Goal: Task Accomplishment & Management: Use online tool/utility

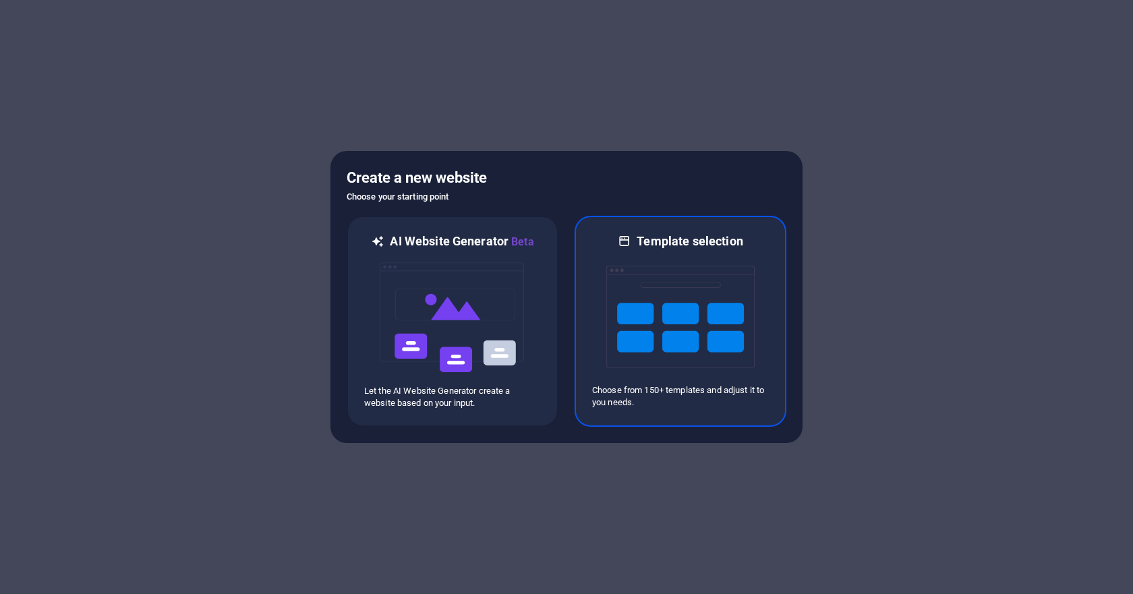
click at [655, 343] on img at bounding box center [680, 316] width 148 height 135
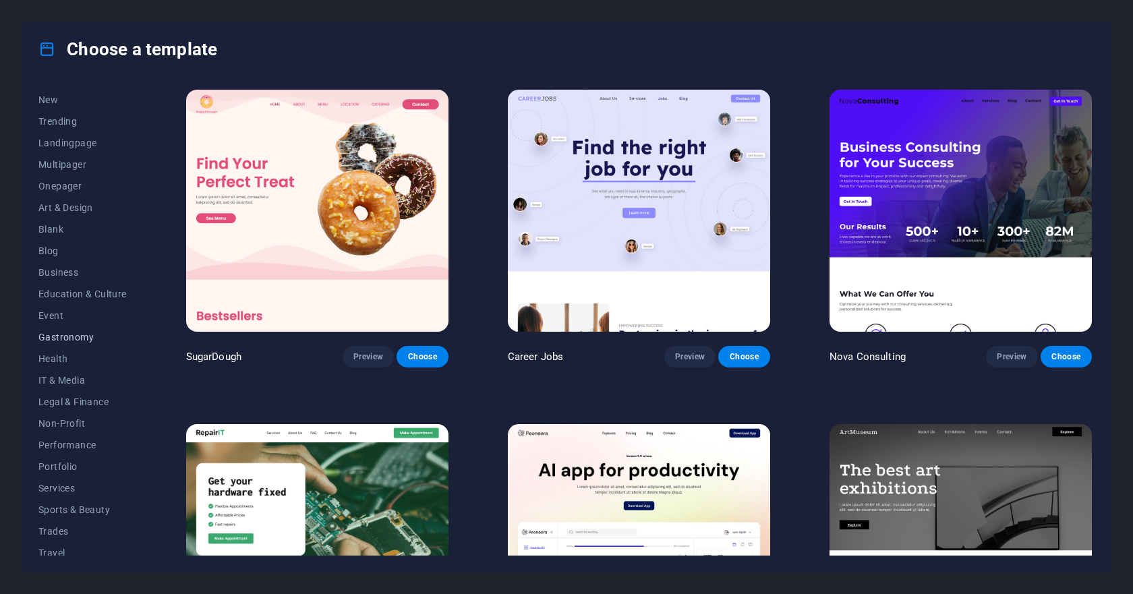
scroll to position [71, 0]
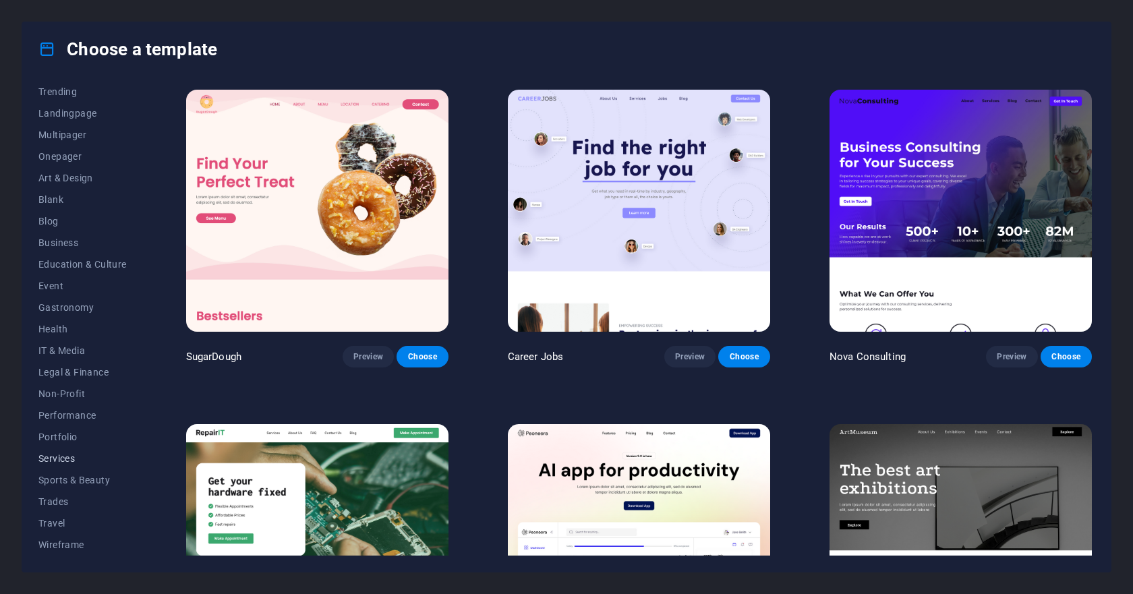
click at [49, 459] on span "Services" at bounding box center [82, 458] width 88 height 11
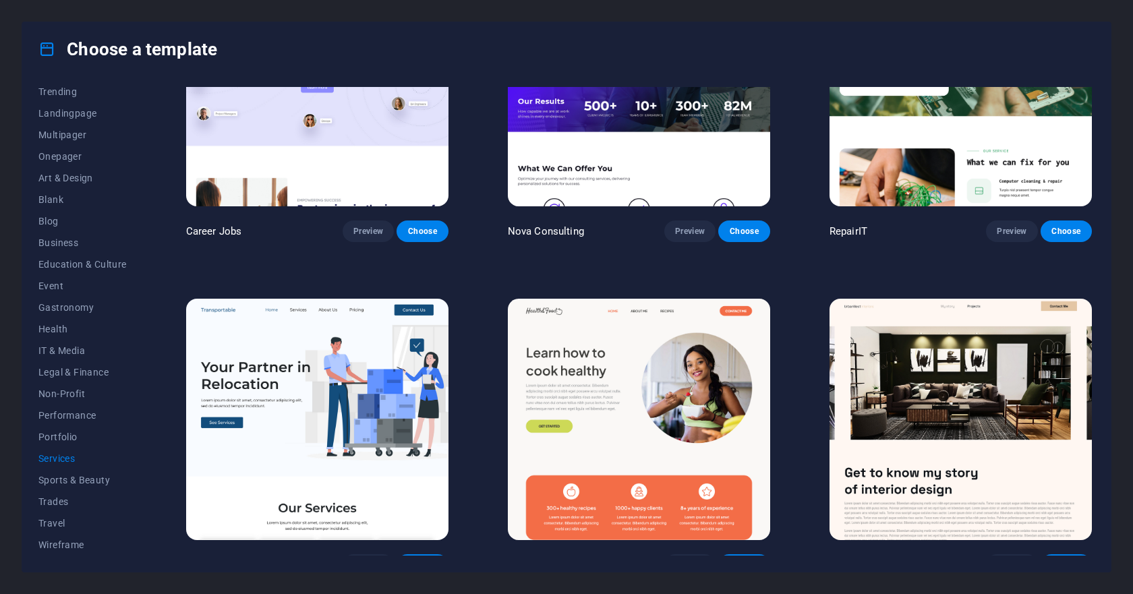
scroll to position [135, 0]
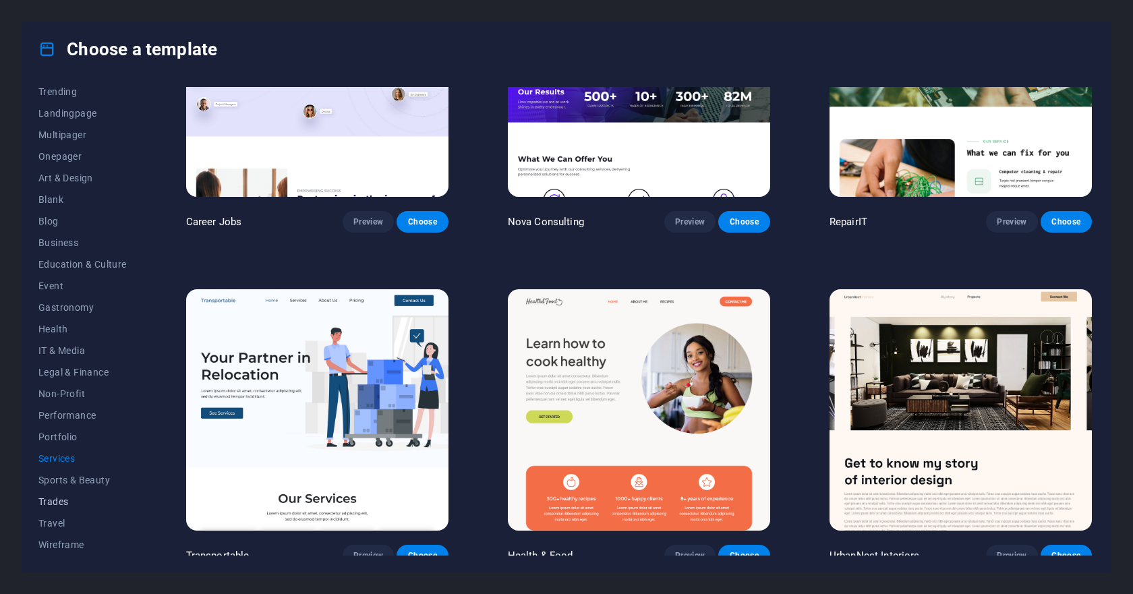
click at [53, 502] on span "Trades" at bounding box center [82, 501] width 88 height 11
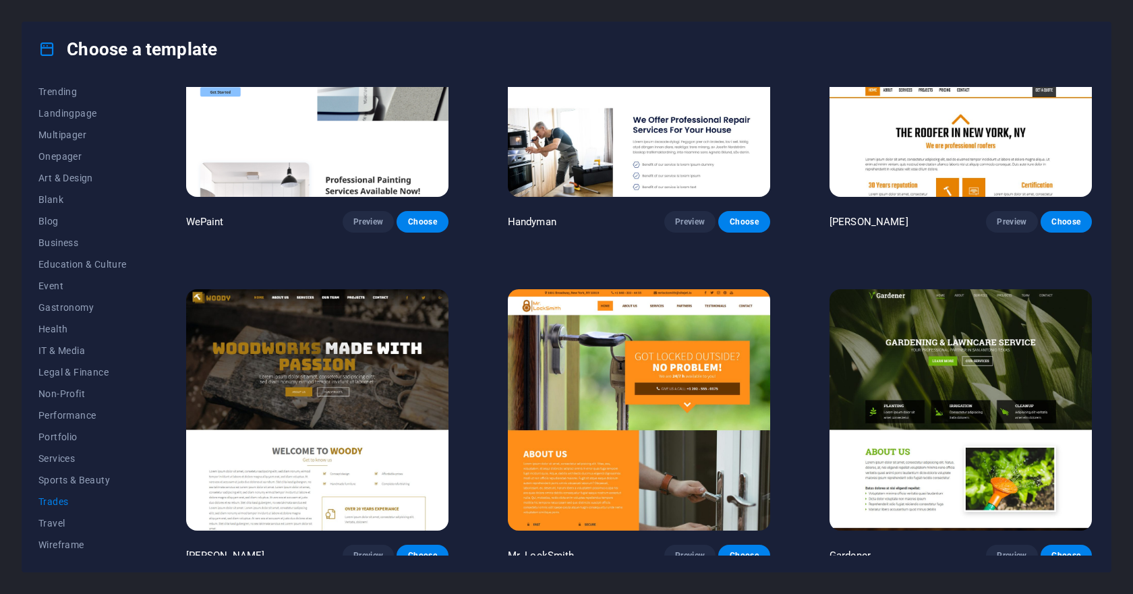
scroll to position [0, 0]
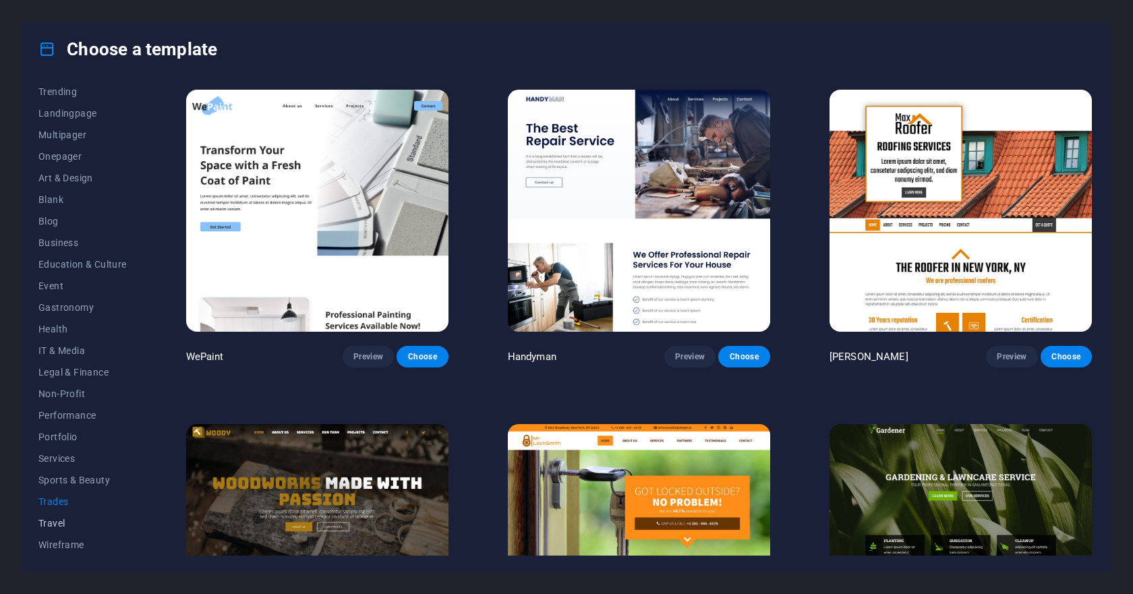
click at [50, 525] on span "Travel" at bounding box center [82, 523] width 88 height 11
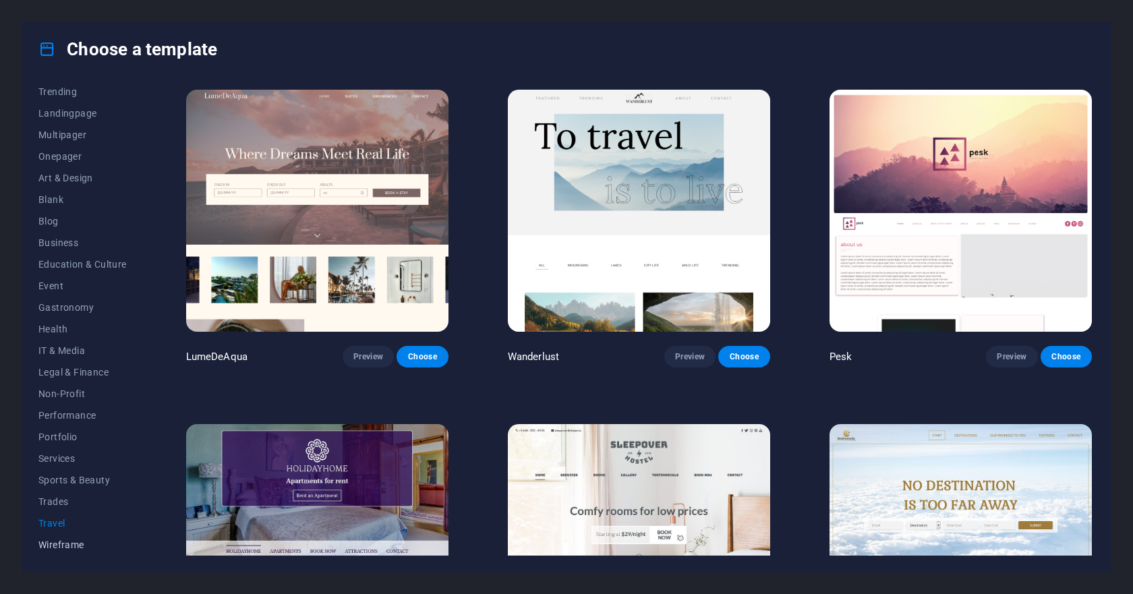
click at [63, 543] on span "Wireframe" at bounding box center [82, 544] width 88 height 11
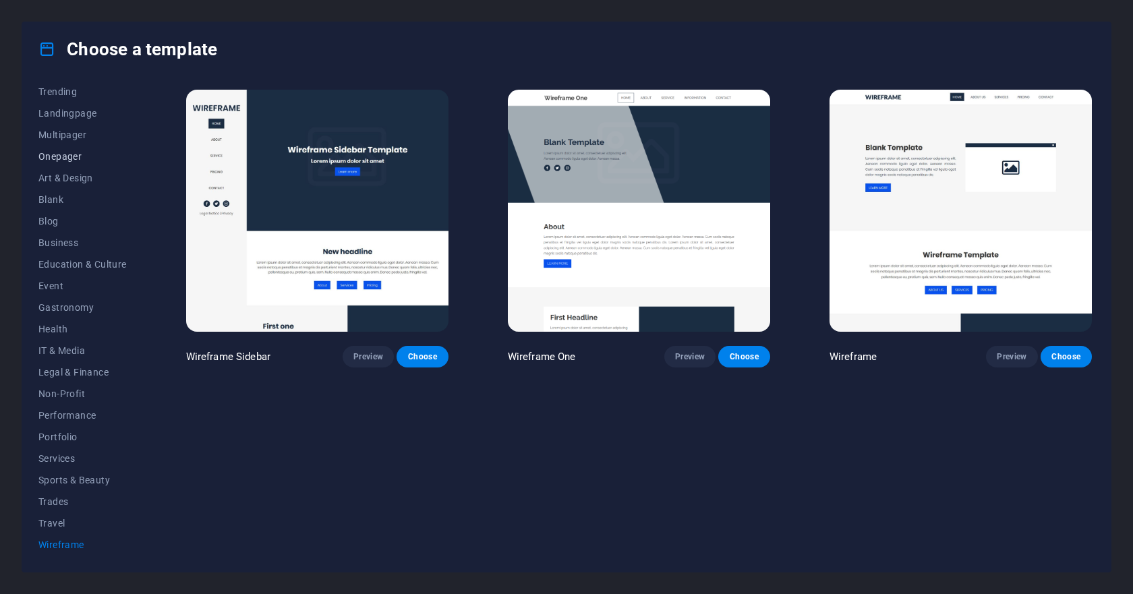
click at [64, 152] on span "Onepager" at bounding box center [82, 156] width 88 height 11
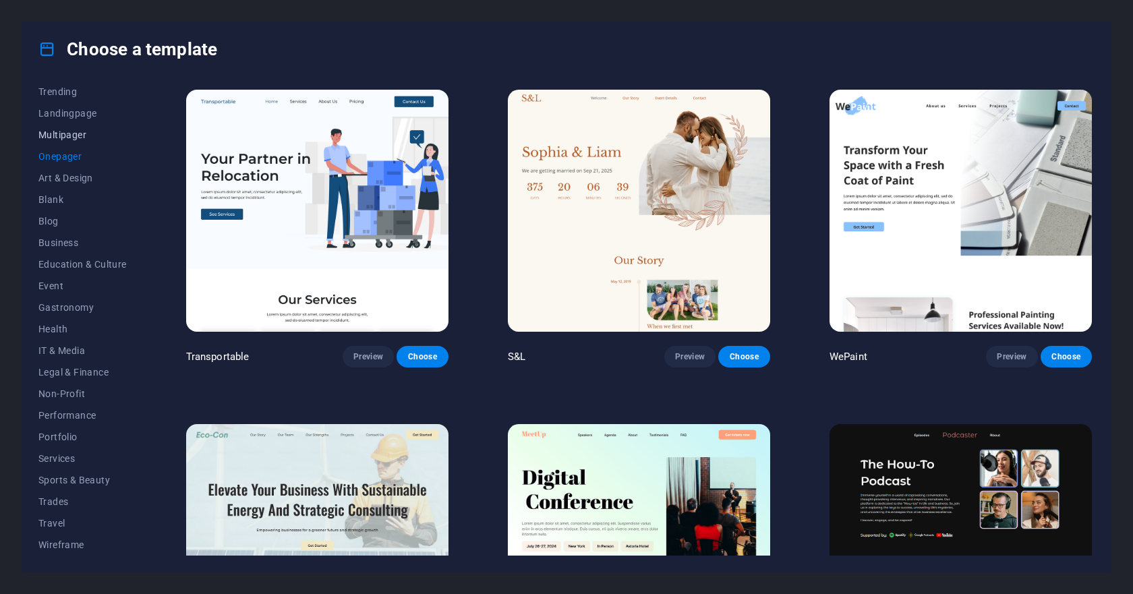
click at [63, 138] on span "Multipager" at bounding box center [82, 134] width 88 height 11
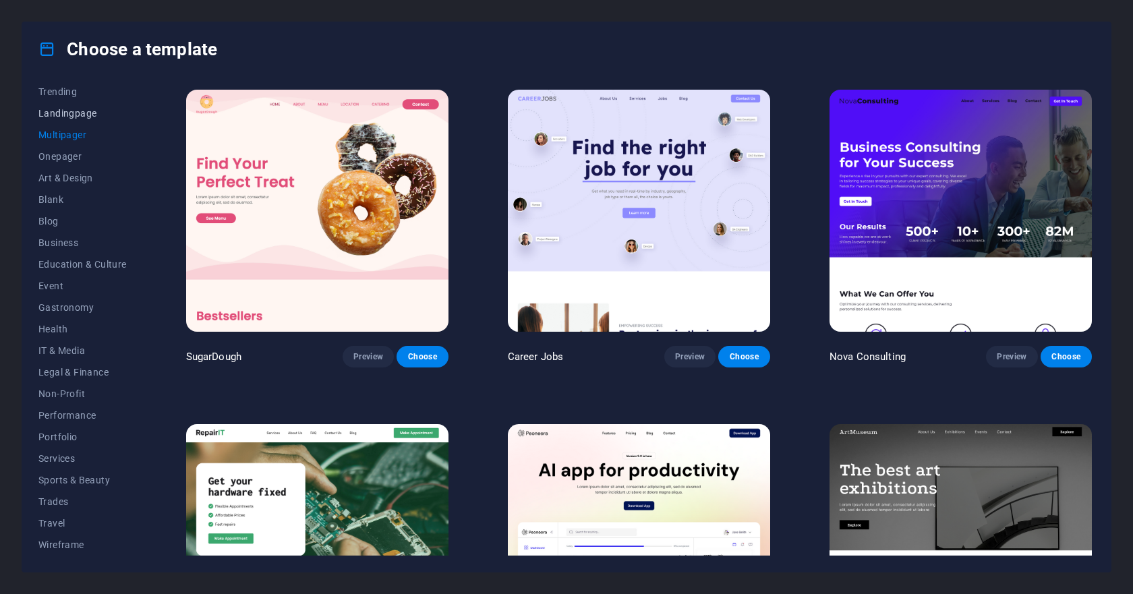
click at [69, 109] on span "Landingpage" at bounding box center [82, 113] width 88 height 11
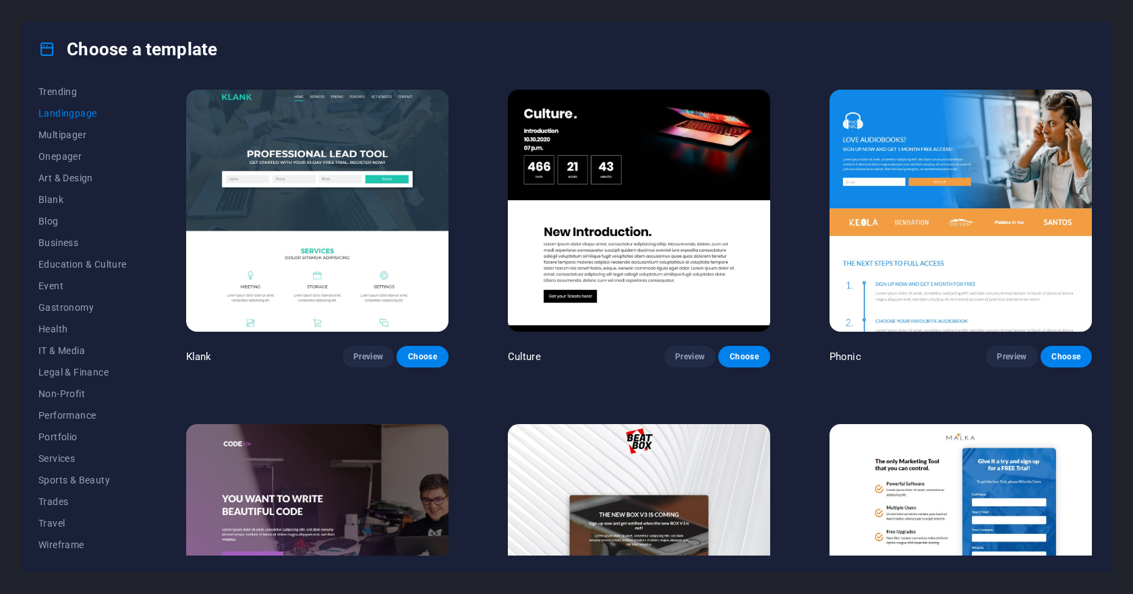
scroll to position [202, 0]
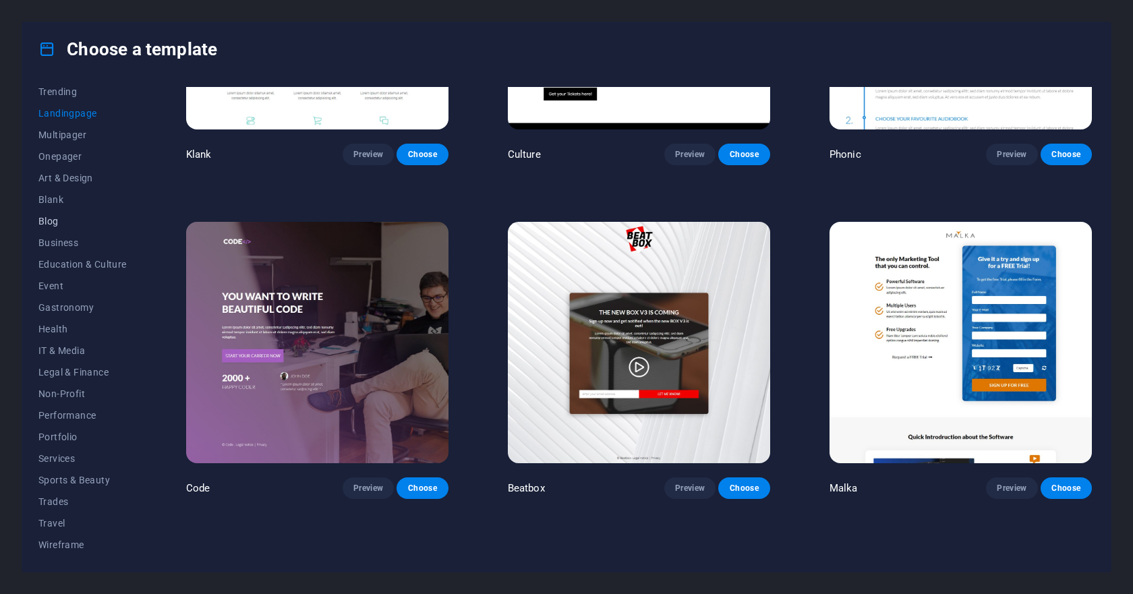
click at [51, 225] on span "Blog" at bounding box center [82, 221] width 88 height 11
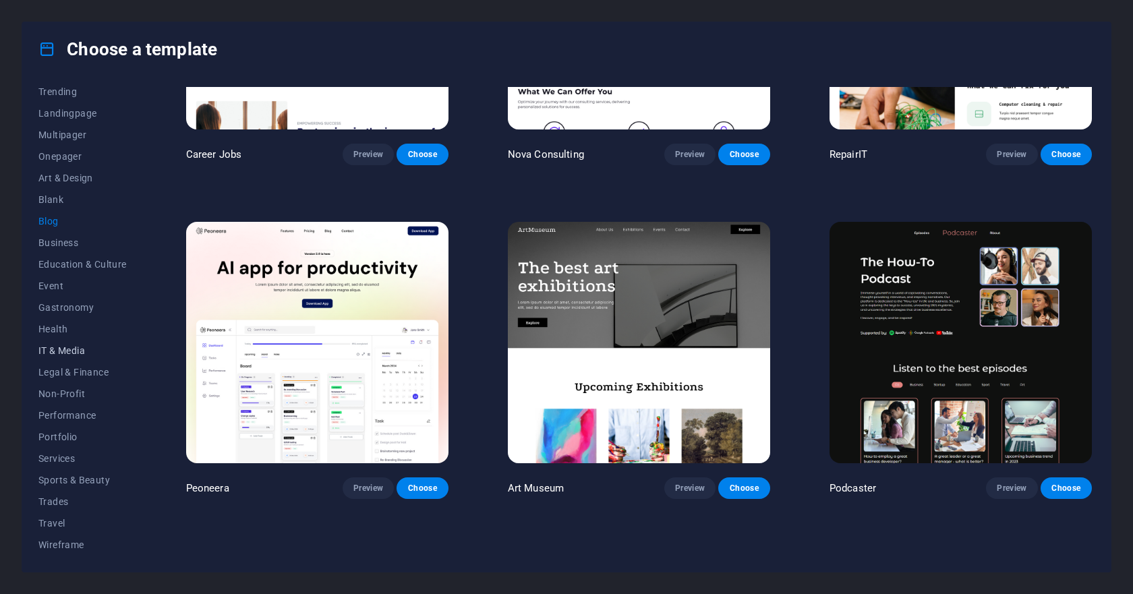
click at [81, 343] on button "IT & Media" at bounding box center [82, 351] width 88 height 22
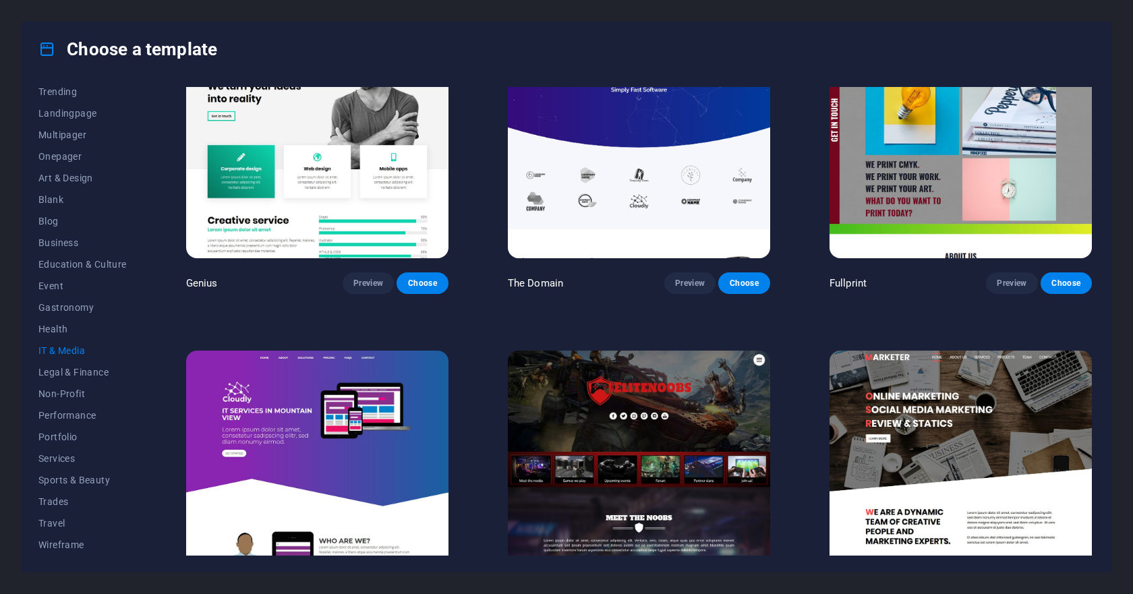
scroll to position [808, 0]
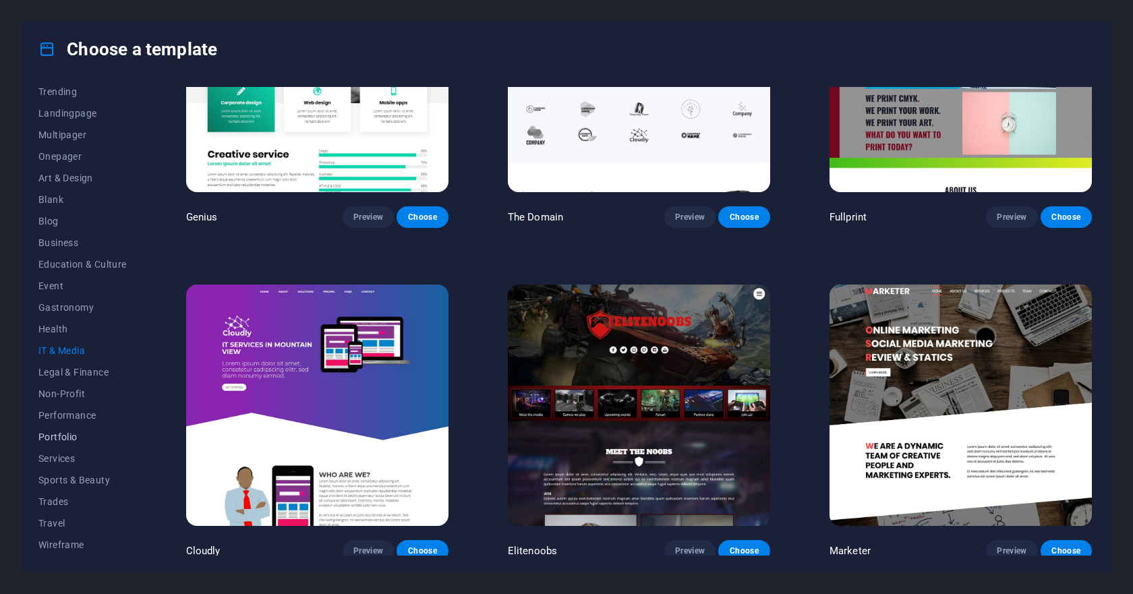
click at [62, 438] on span "Portfolio" at bounding box center [82, 436] width 88 height 11
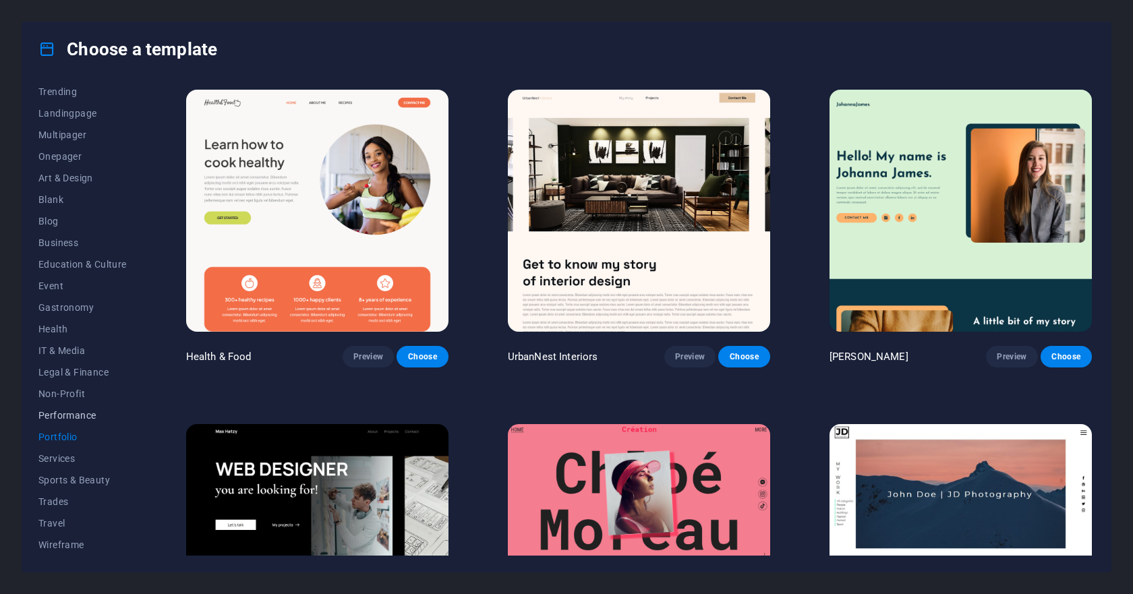
click at [79, 413] on span "Performance" at bounding box center [82, 415] width 88 height 11
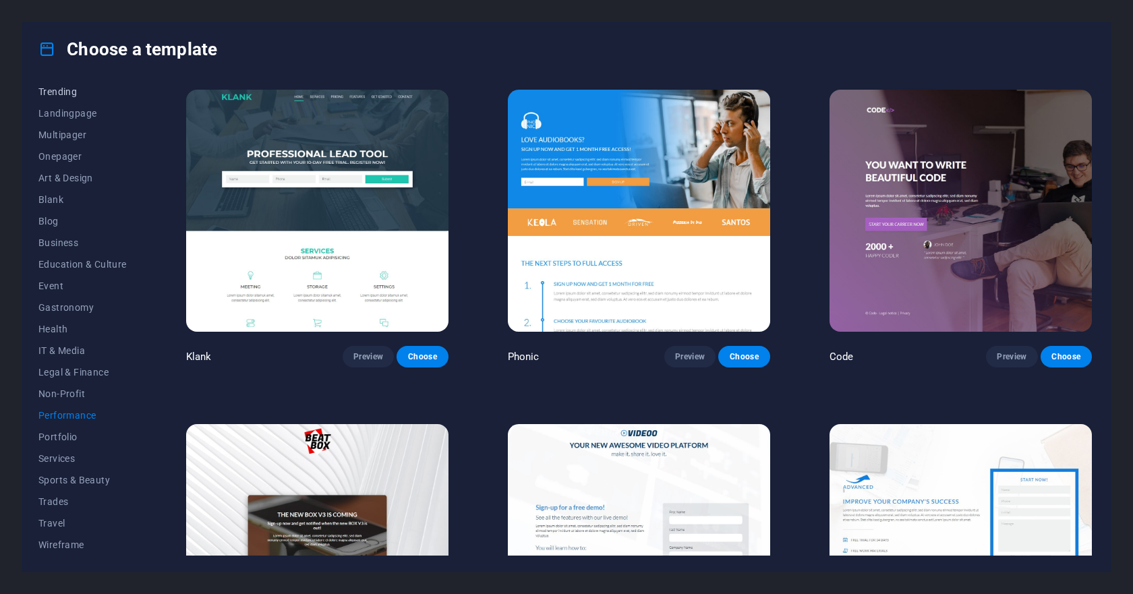
click at [67, 96] on span "Trending" at bounding box center [82, 91] width 88 height 11
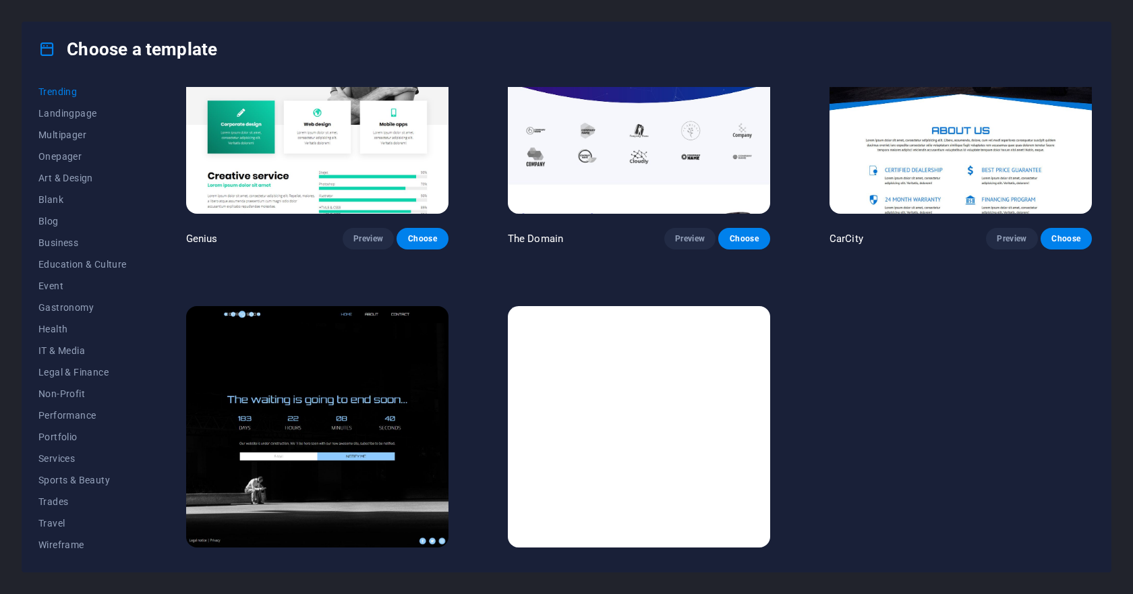
scroll to position [1473, 0]
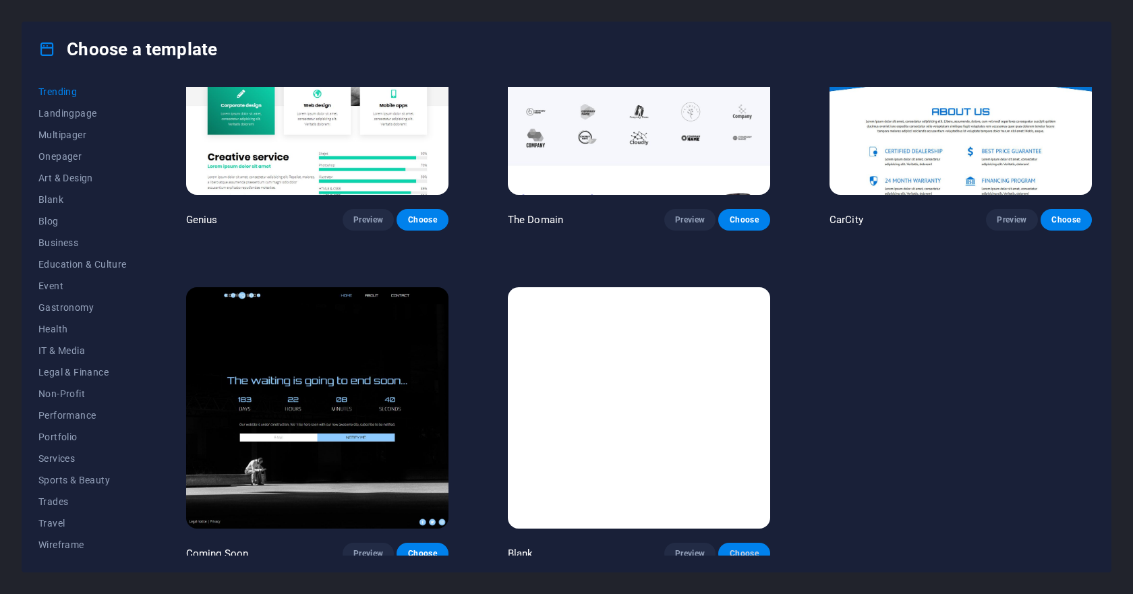
click at [745, 549] on span "Choose" at bounding box center [744, 553] width 30 height 11
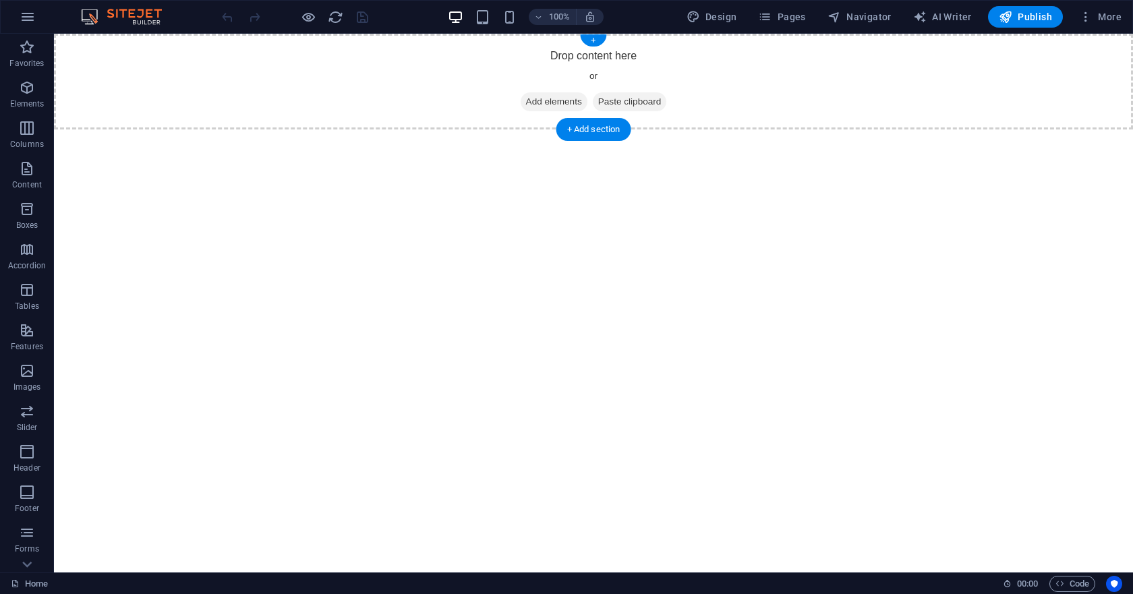
click at [524, 104] on span "Add elements" at bounding box center [553, 101] width 67 height 19
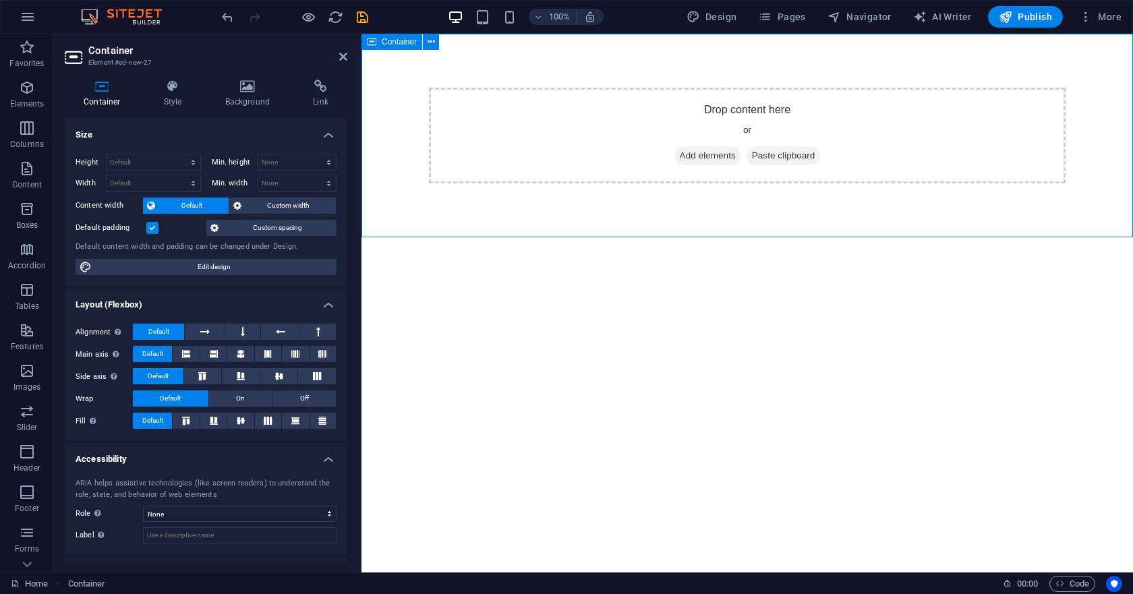
click at [689, 156] on span "Add elements" at bounding box center [707, 155] width 67 height 19
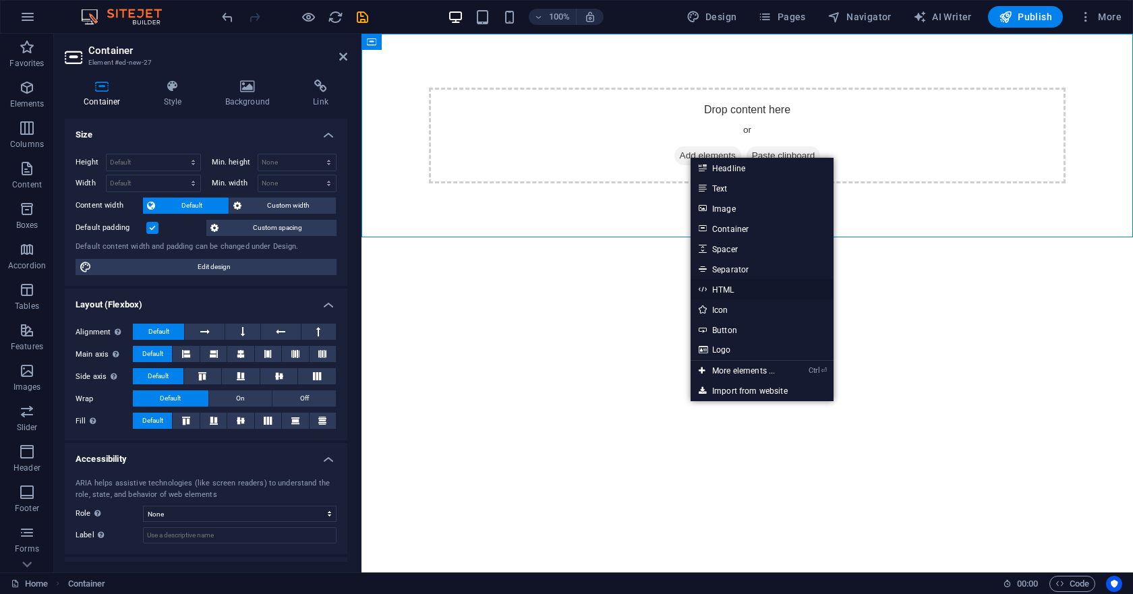
click at [742, 285] on link "HTML" at bounding box center [761, 289] width 143 height 20
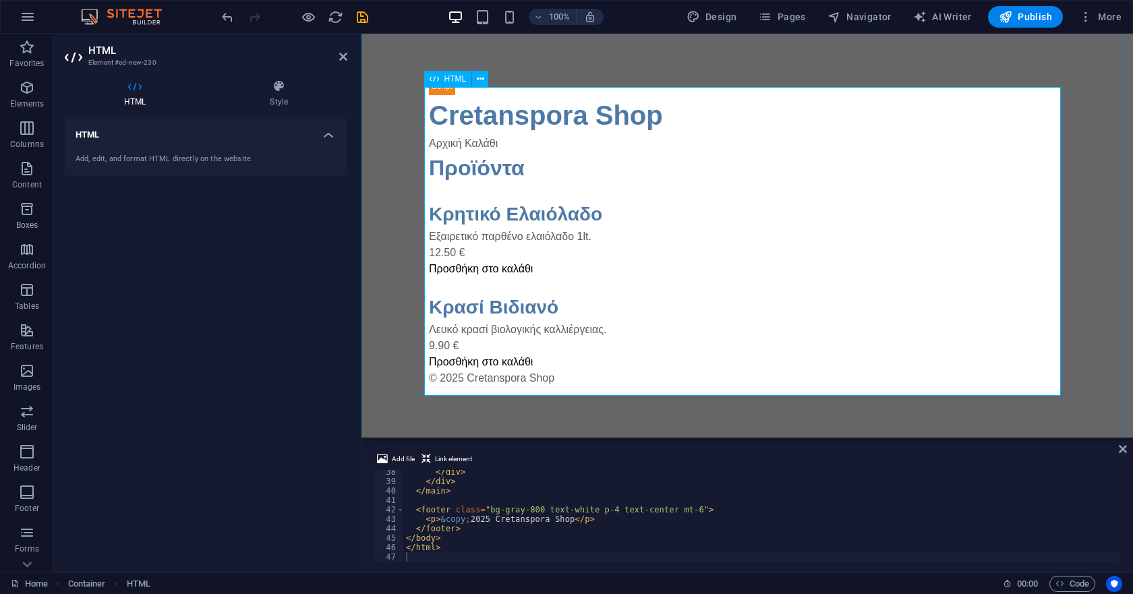
scroll to position [13, 0]
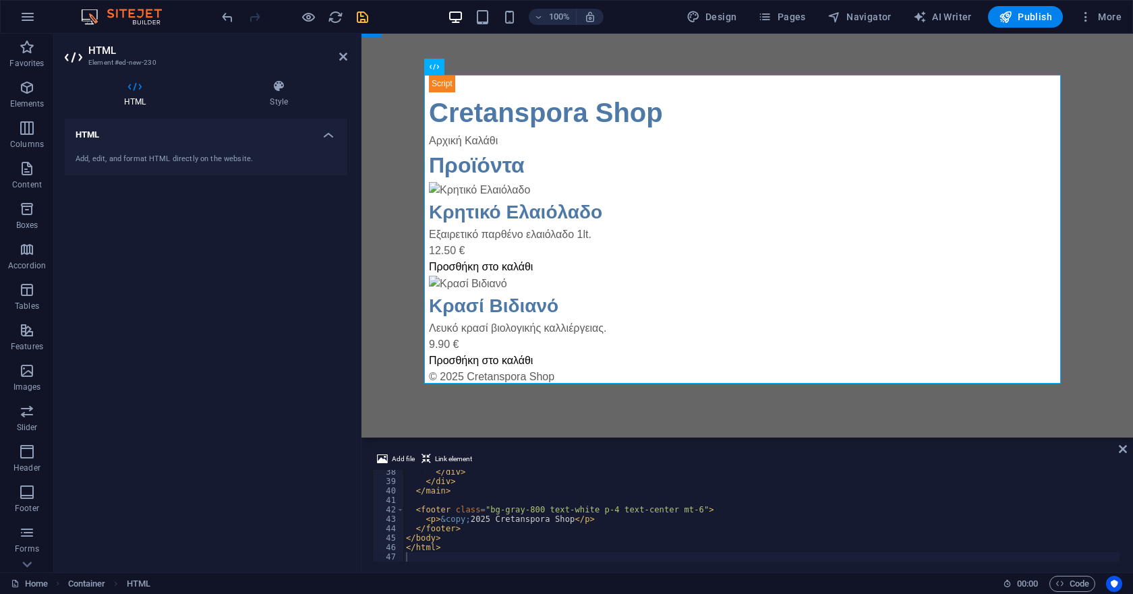
click at [357, 13] on icon "save" at bounding box center [363, 17] width 16 height 16
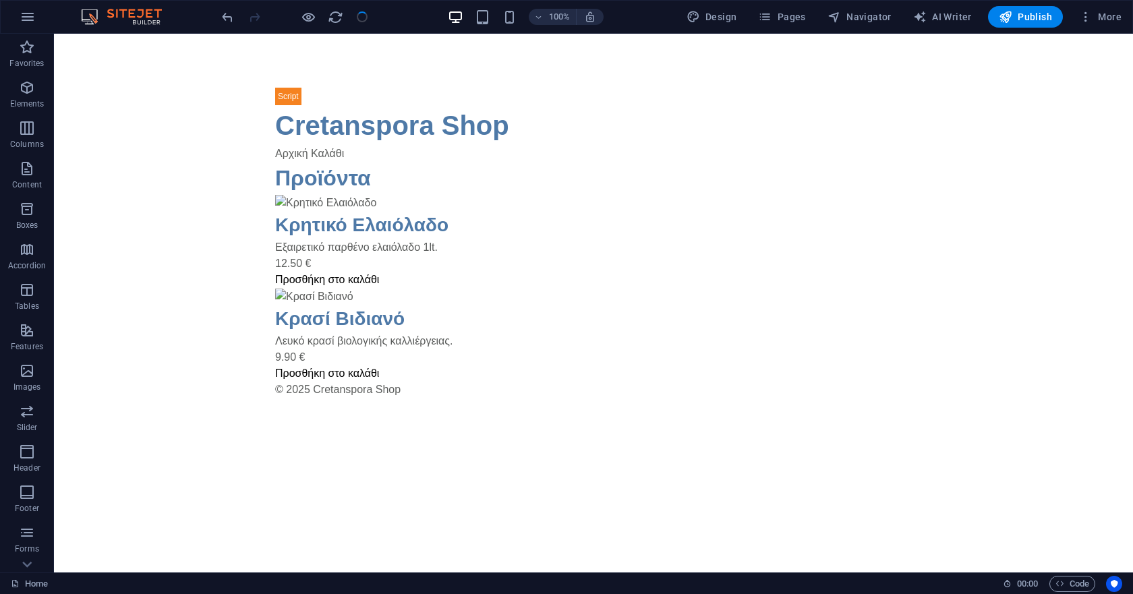
scroll to position [0, 0]
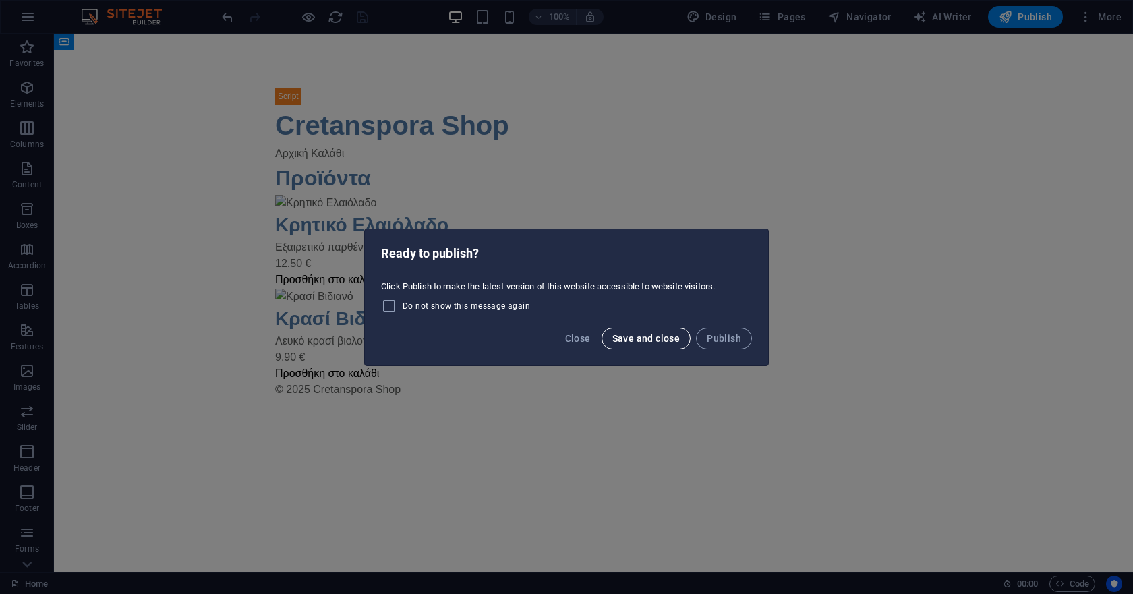
click at [654, 333] on span "Save and close" at bounding box center [646, 338] width 68 height 11
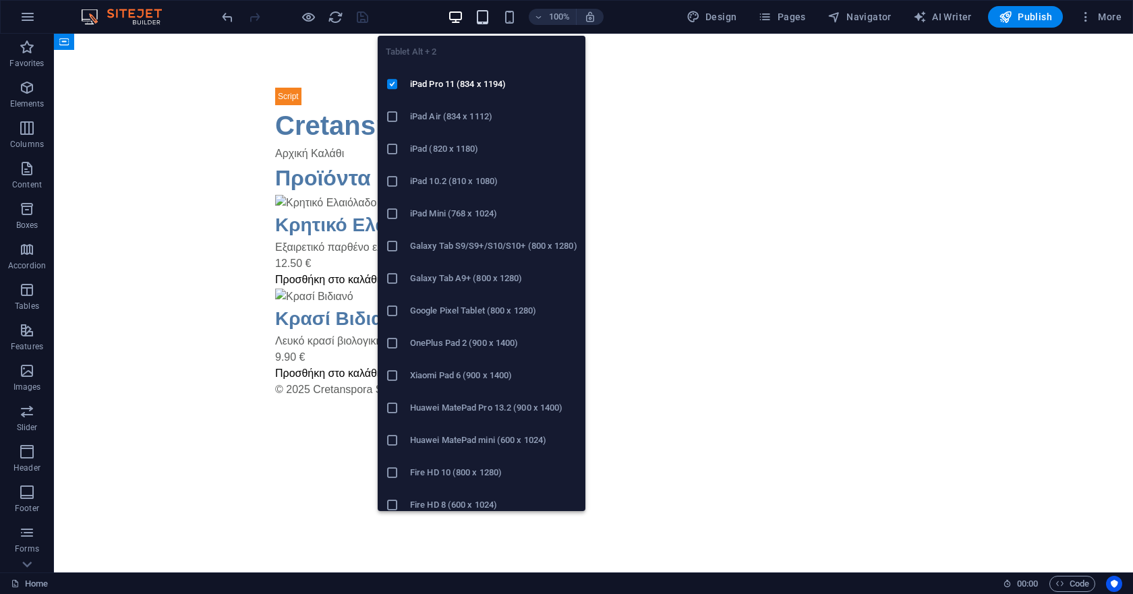
click at [487, 14] on icon "button" at bounding box center [483, 17] width 16 height 16
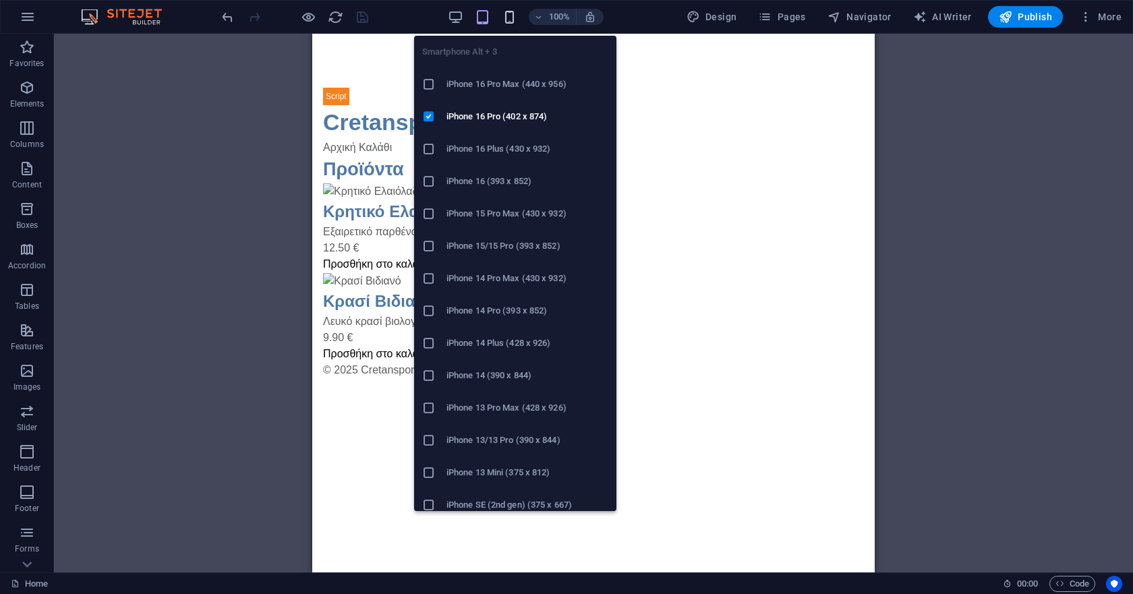
click at [514, 14] on icon "button" at bounding box center [510, 17] width 16 height 16
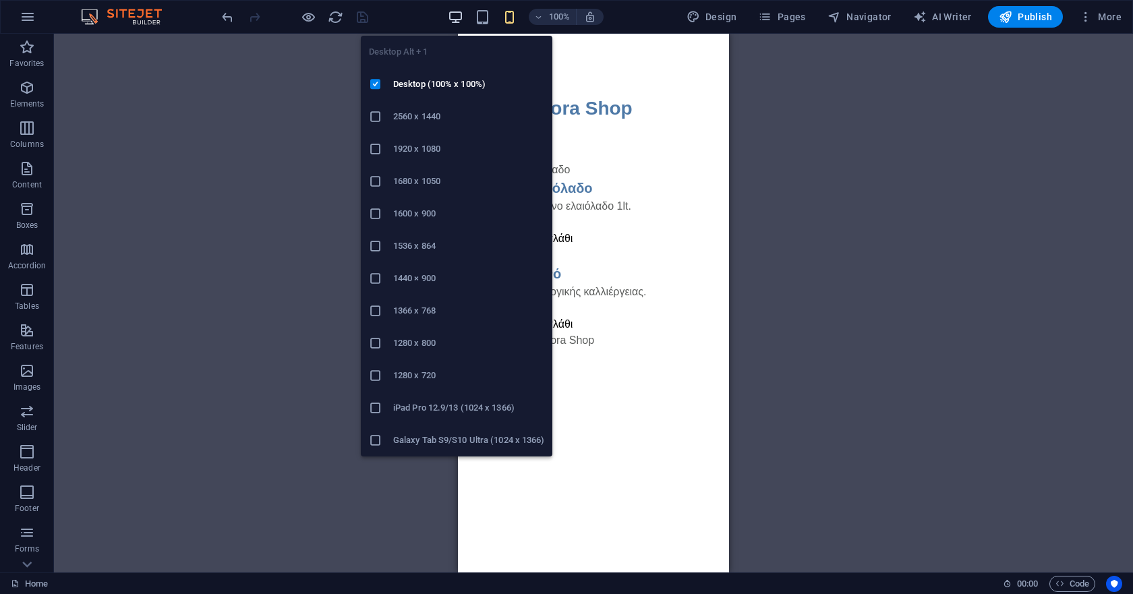
click at [462, 20] on icon "button" at bounding box center [456, 17] width 16 height 16
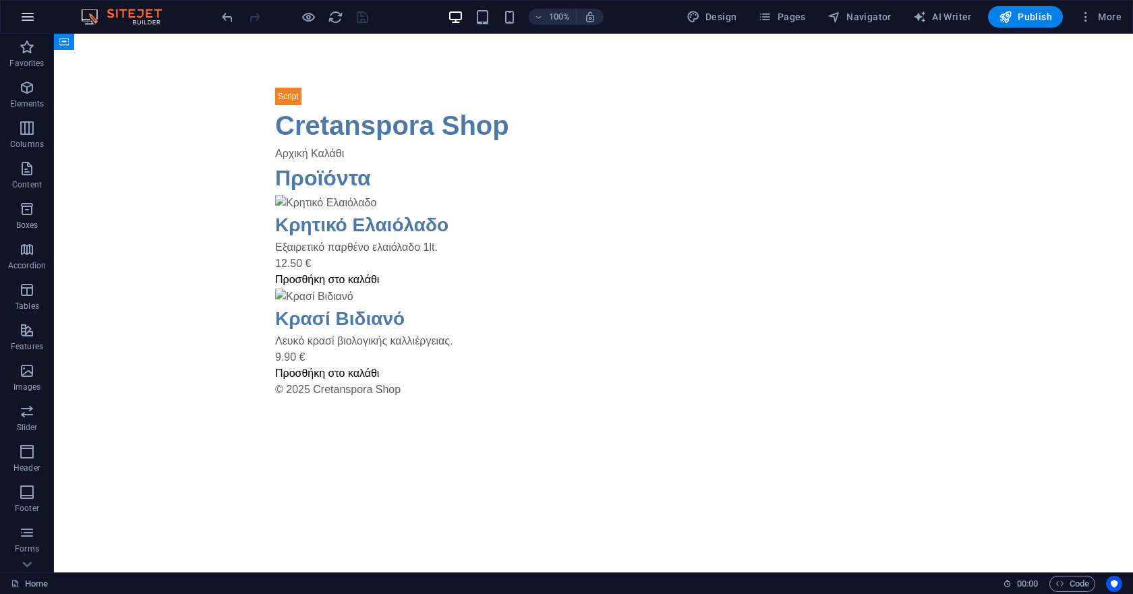
click at [35, 8] on button "button" at bounding box center [27, 17] width 32 height 32
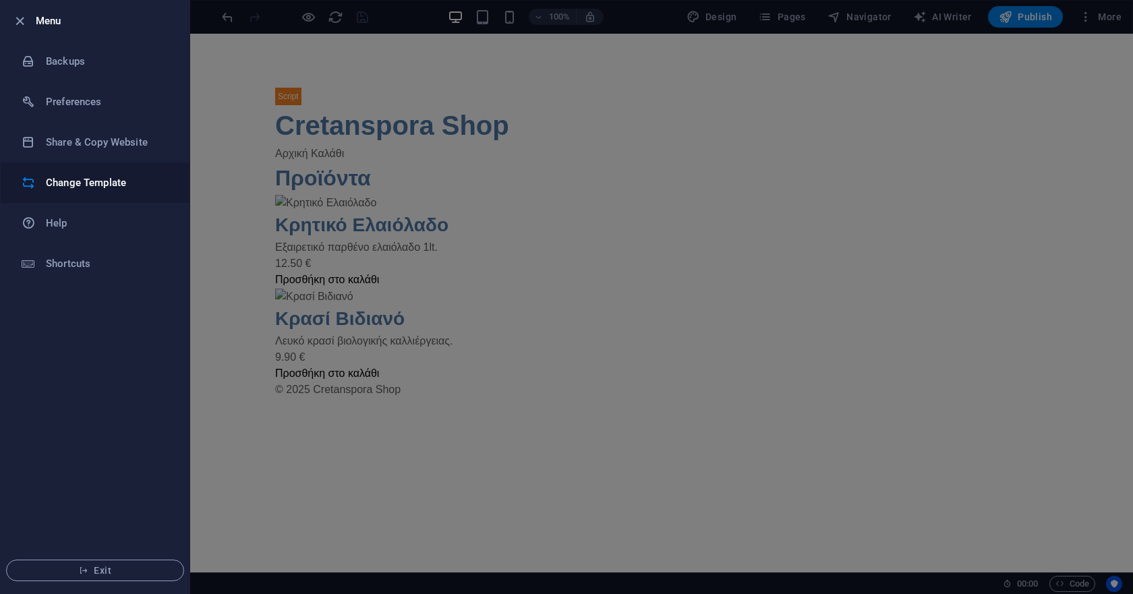
click at [86, 183] on h6 "Change Template" at bounding box center [108, 183] width 125 height 16
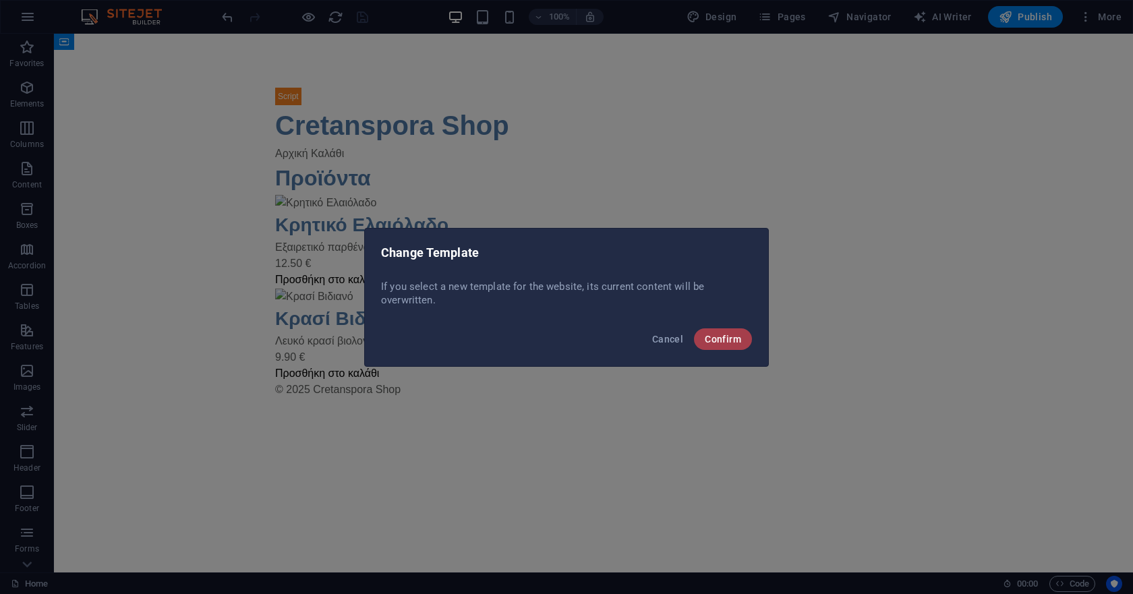
click at [712, 338] on span "Confirm" at bounding box center [723, 339] width 36 height 11
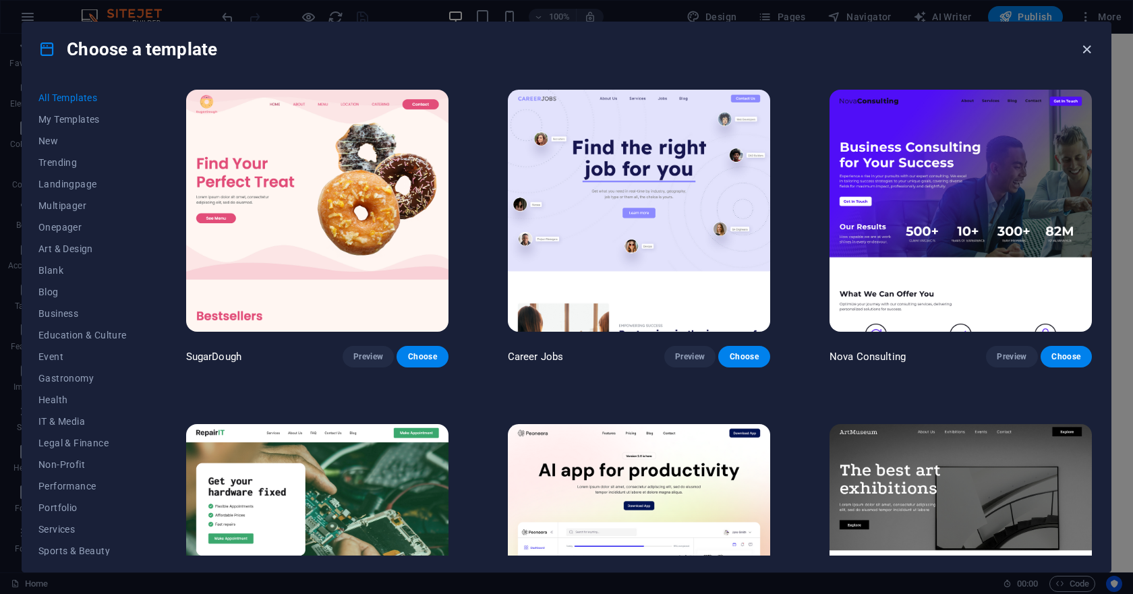
click at [1083, 50] on icon "button" at bounding box center [1087, 50] width 16 height 16
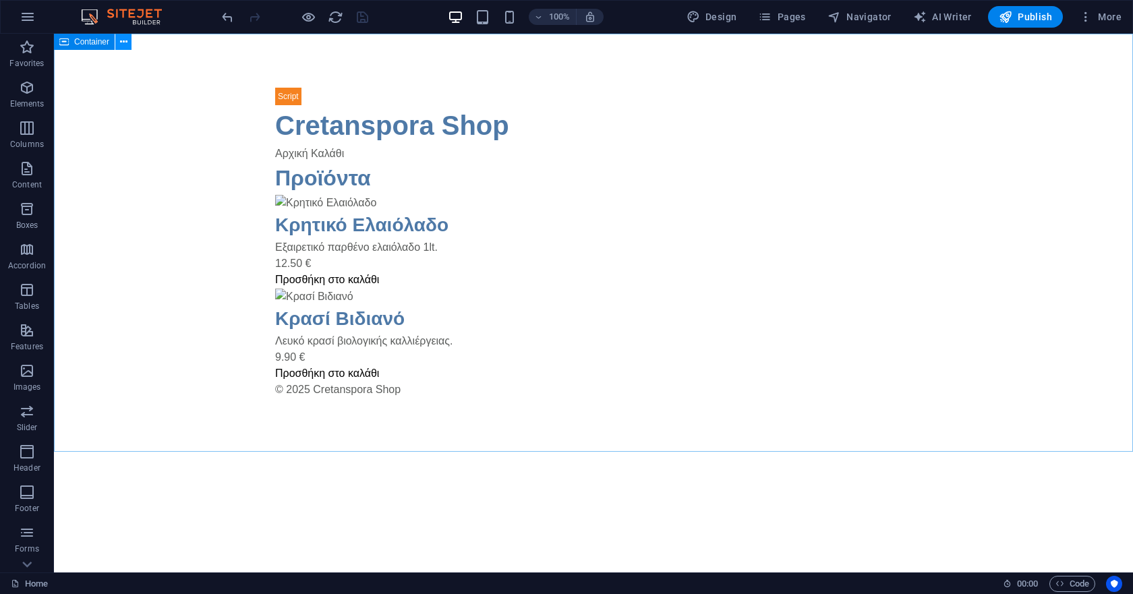
click at [131, 48] on button at bounding box center [123, 42] width 16 height 16
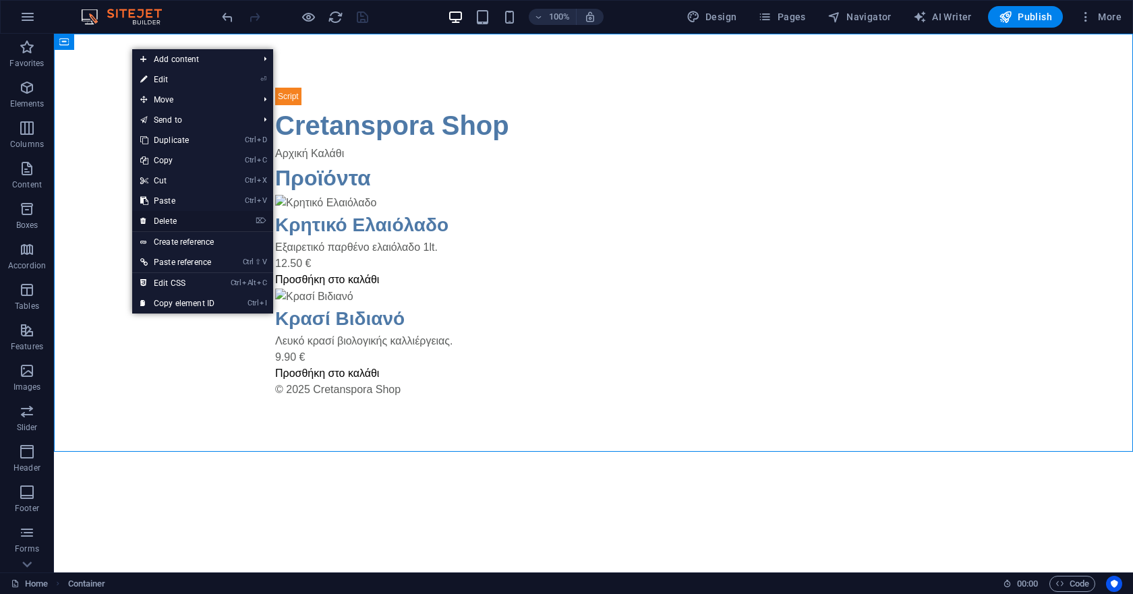
click at [186, 224] on link "⌦ Delete" at bounding box center [177, 221] width 90 height 20
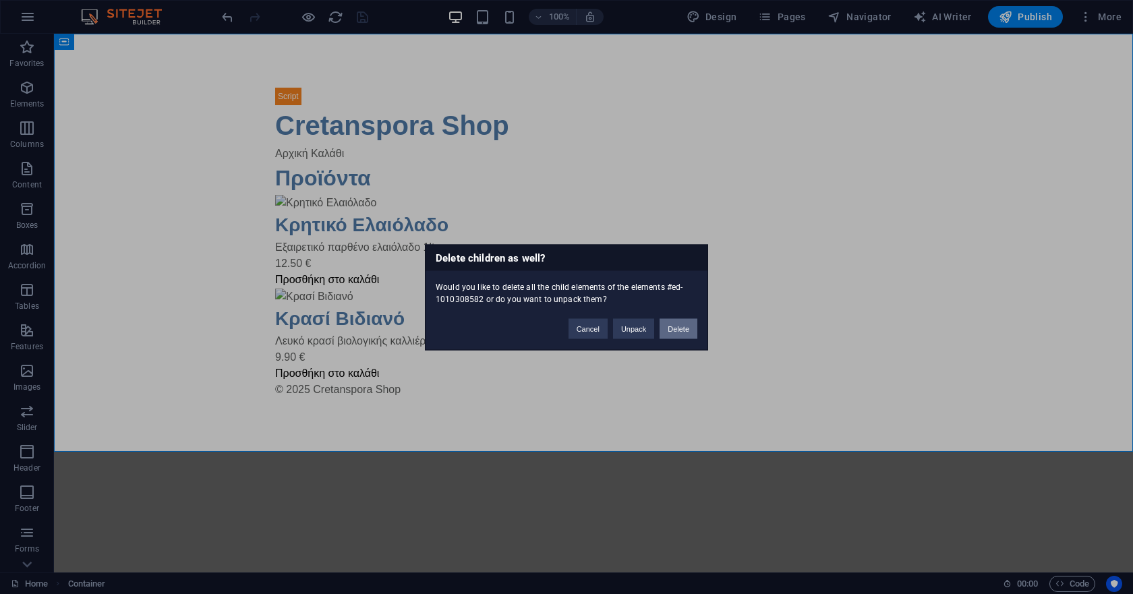
drag, startPoint x: 671, startPoint y: 332, endPoint x: 616, endPoint y: 298, distance: 64.8
click at [671, 332] on button "Delete" at bounding box center [678, 328] width 38 height 20
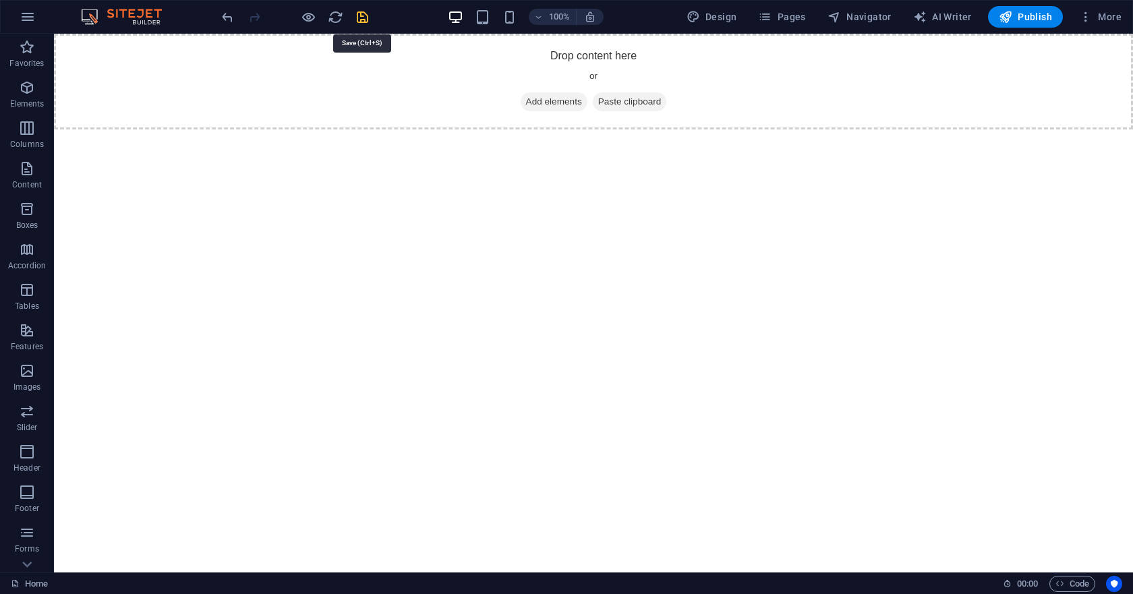
click at [359, 17] on icon "save" at bounding box center [363, 17] width 16 height 16
